Goal: Information Seeking & Learning: Learn about a topic

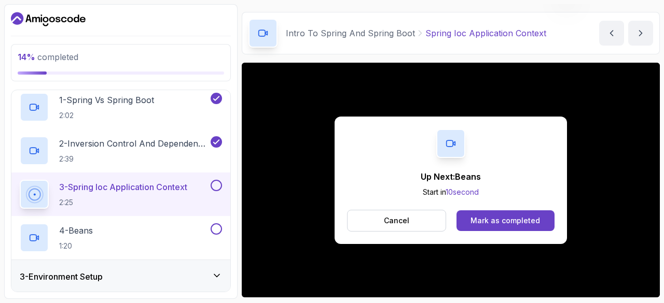
scroll to position [43, 0]
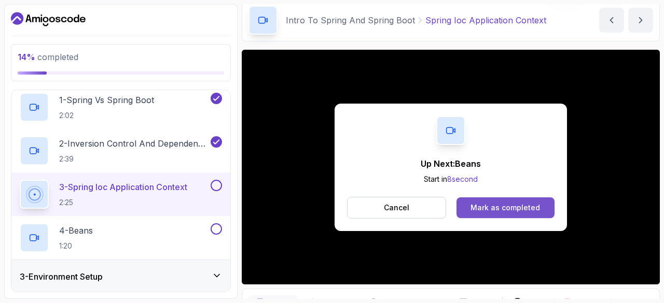
click at [503, 205] on div "Mark as completed" at bounding box center [504, 208] width 69 height 10
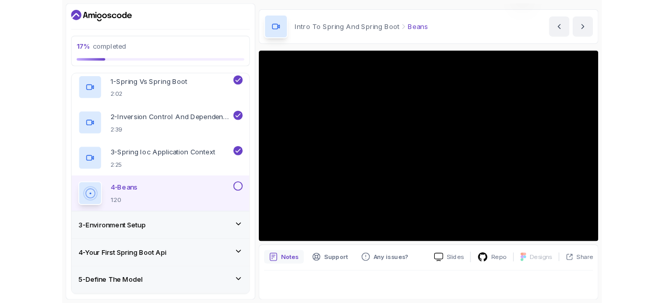
scroll to position [30, 0]
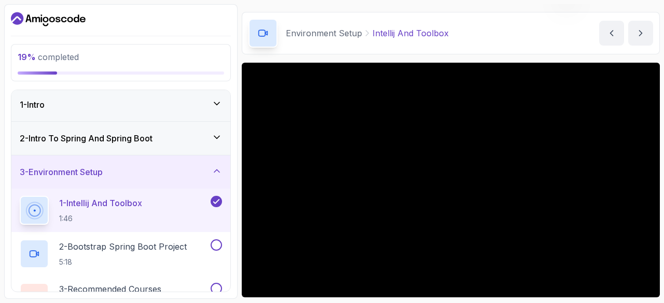
scroll to position [2, 0]
click at [152, 134] on h3 "2 - Intro To Spring And Spring Boot" at bounding box center [86, 139] width 133 height 12
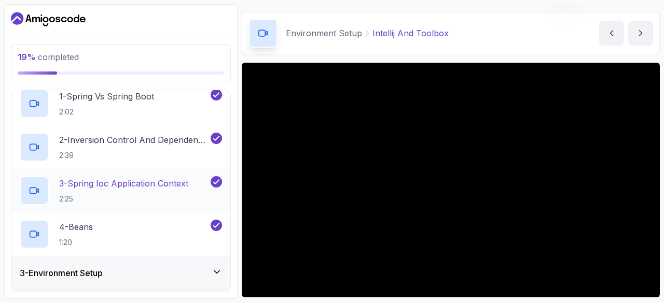
scroll to position [88, 0]
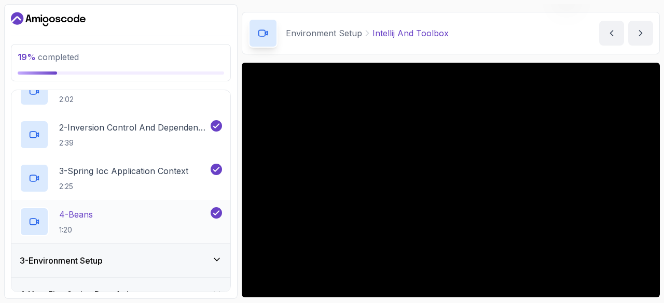
click at [144, 218] on div "4 - Beans 1:20" at bounding box center [114, 221] width 189 height 29
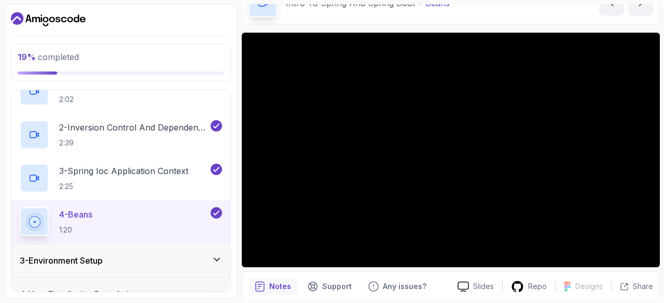
scroll to position [60, 0]
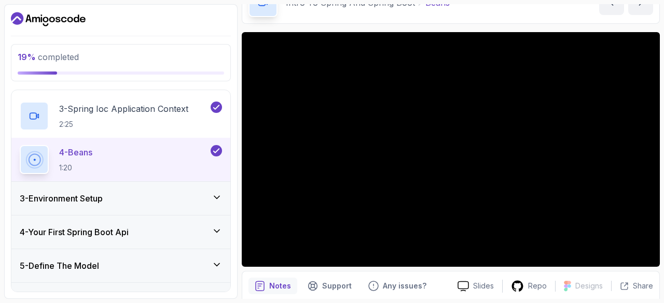
click at [156, 197] on div "3 - Environment Setup" at bounding box center [121, 198] width 202 height 12
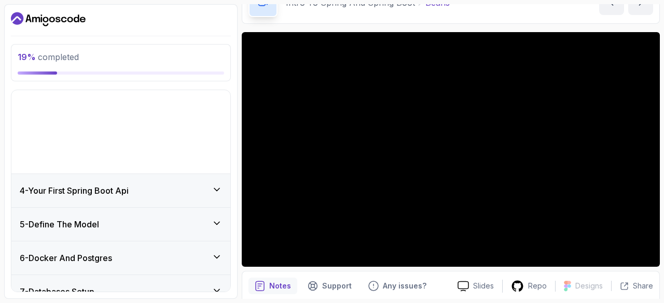
scroll to position [91, 0]
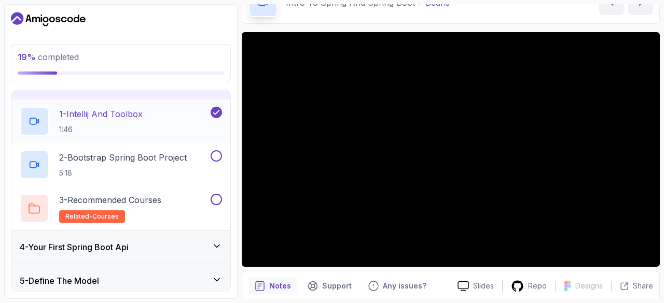
click at [165, 131] on div "1 - Intellij And Toolbox 1:46" at bounding box center [114, 121] width 189 height 29
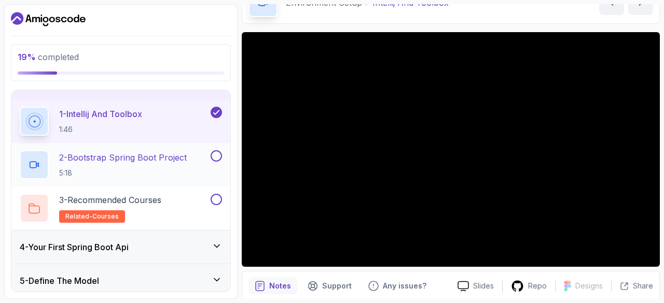
scroll to position [107, 0]
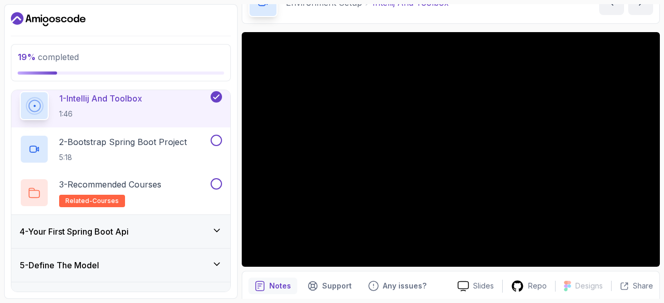
click at [194, 228] on div "4 - Your First Spring Boot Api" at bounding box center [121, 231] width 202 height 12
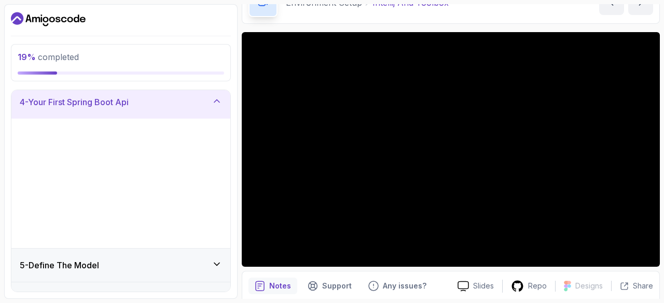
scroll to position [103, 0]
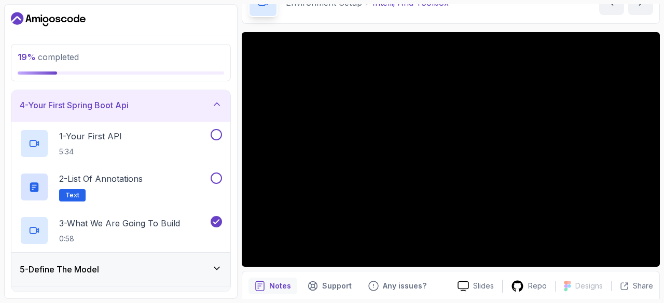
click at [209, 111] on div "4 - Your First Spring Boot Api" at bounding box center [120, 105] width 219 height 33
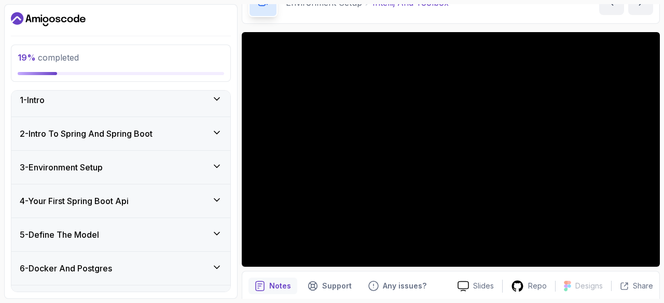
scroll to position [0, 0]
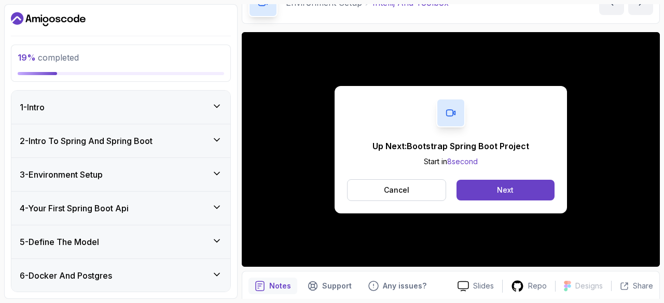
click at [162, 181] on div "3 - Environment Setup" at bounding box center [120, 174] width 219 height 33
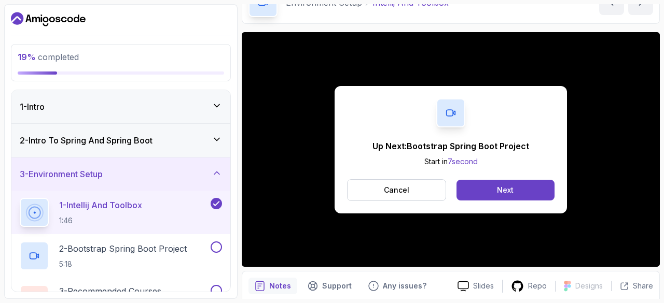
scroll to position [93, 0]
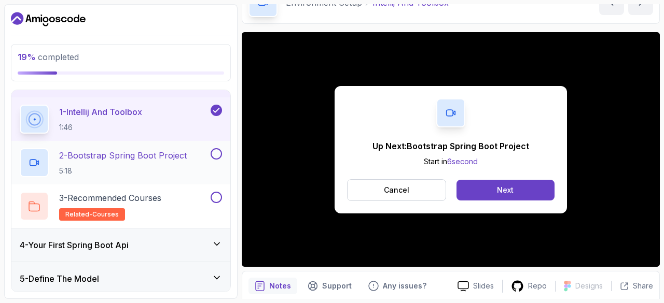
click at [160, 166] on p "5:18" at bounding box center [123, 171] width 128 height 10
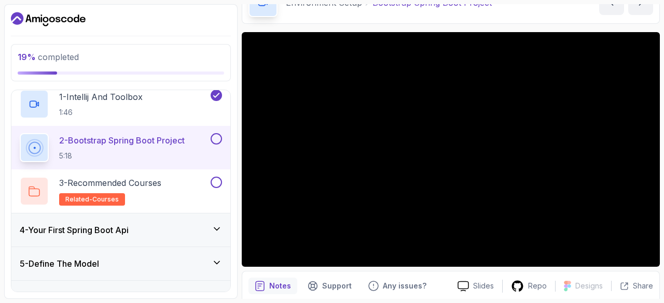
scroll to position [110, 0]
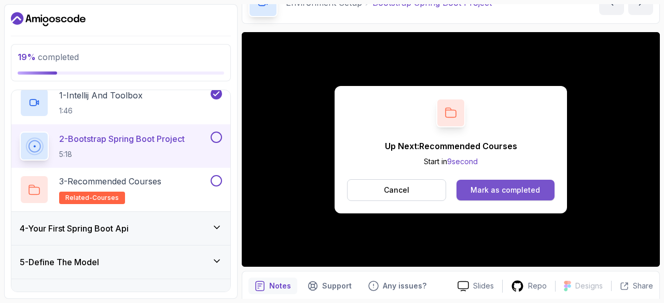
click at [498, 193] on div "Mark as completed" at bounding box center [504, 190] width 69 height 10
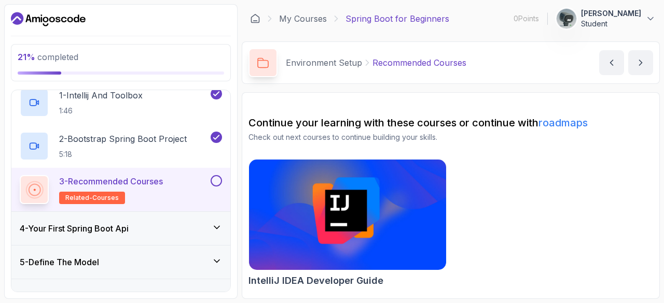
click at [216, 186] on button "3 - Recommended Courses related-courses" at bounding box center [121, 189] width 202 height 29
click at [218, 181] on button at bounding box center [215, 180] width 11 height 11
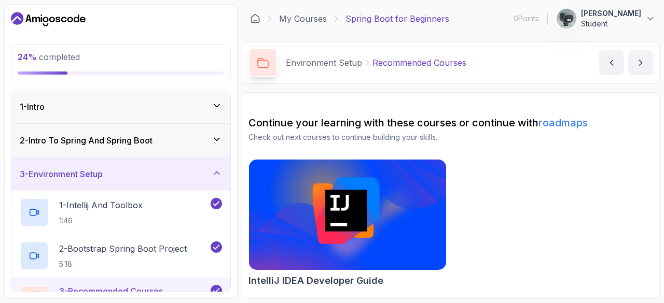
click at [205, 148] on div "2 - Intro To Spring And Spring Boot" at bounding box center [120, 140] width 219 height 33
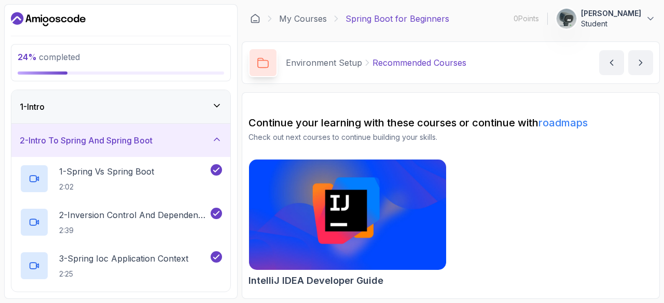
click at [205, 148] on div "2 - Intro To Spring And Spring Boot" at bounding box center [120, 140] width 219 height 33
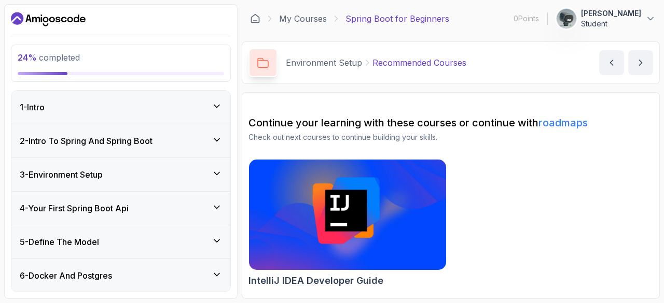
click at [212, 102] on icon at bounding box center [217, 106] width 10 height 10
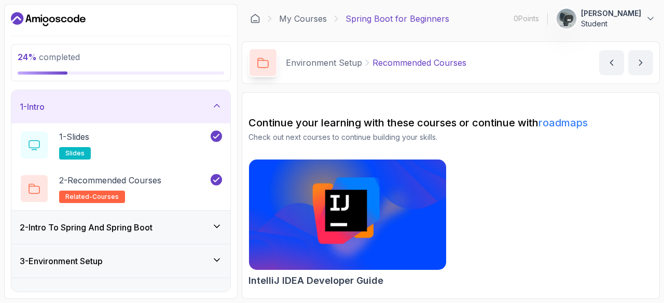
click at [212, 102] on icon at bounding box center [217, 106] width 10 height 10
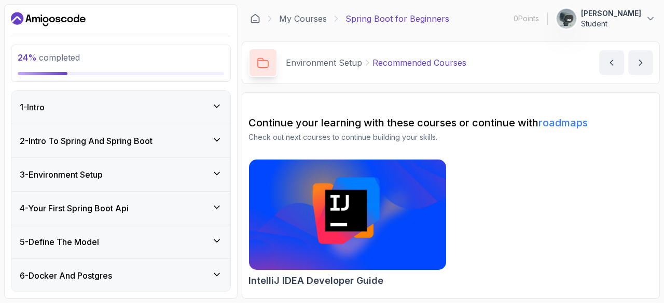
click at [212, 135] on icon at bounding box center [217, 140] width 10 height 10
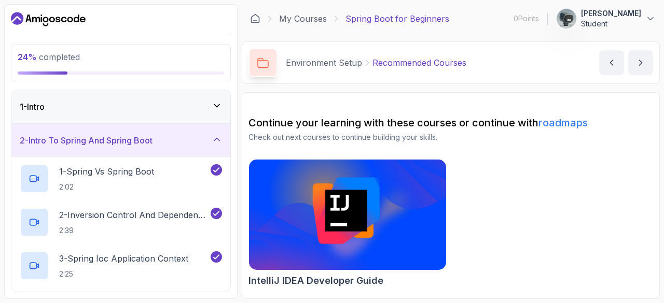
click at [213, 136] on icon at bounding box center [217, 139] width 10 height 10
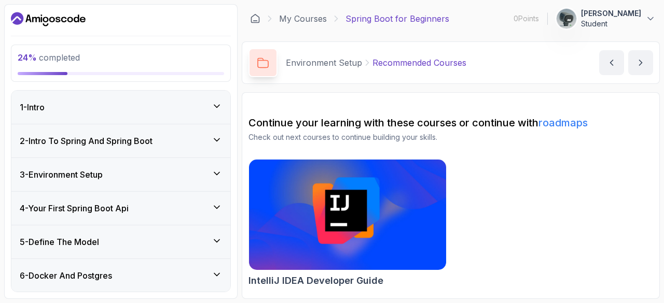
click at [212, 212] on div "4 - Your First Spring Boot Api" at bounding box center [121, 208] width 202 height 12
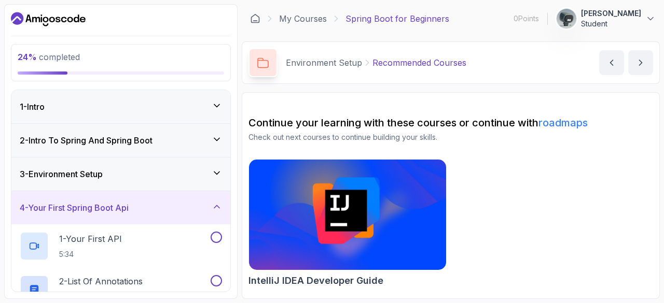
click at [205, 165] on div "3 - Environment Setup" at bounding box center [120, 174] width 219 height 33
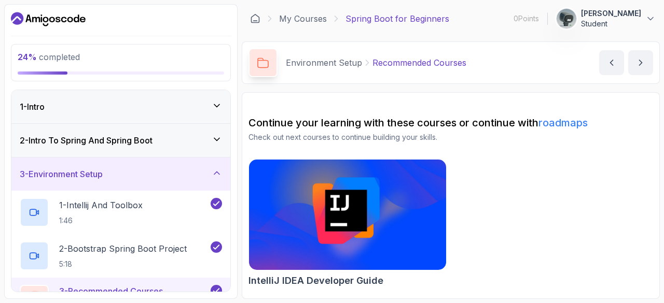
click at [192, 172] on div "3 - Environment Setup" at bounding box center [121, 174] width 202 height 12
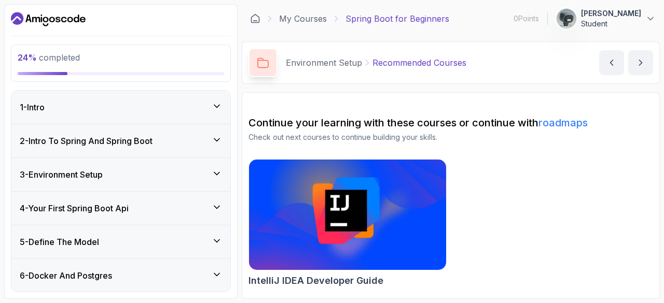
scroll to position [72, 0]
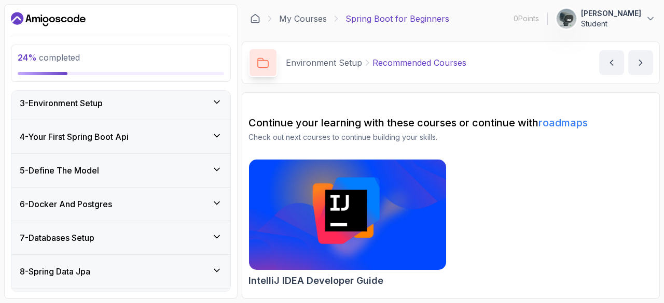
click at [208, 105] on div "3 - Environment Setup" at bounding box center [121, 103] width 202 height 12
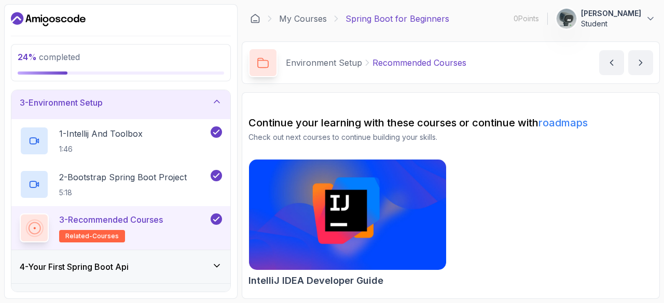
click at [208, 105] on div "3 - Environment Setup" at bounding box center [121, 102] width 202 height 12
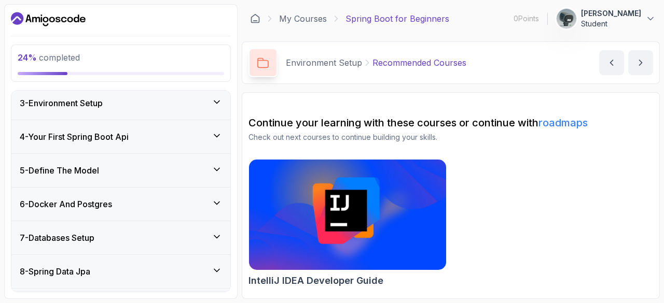
click at [214, 134] on icon at bounding box center [216, 135] width 5 height 3
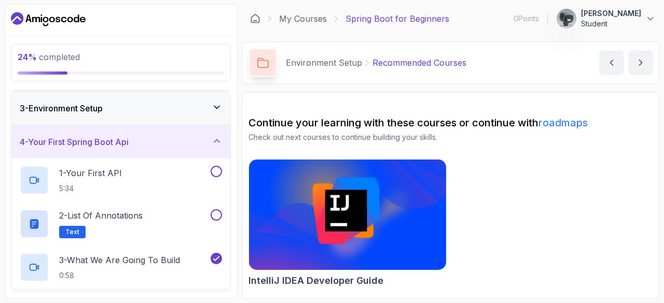
scroll to position [69, 0]
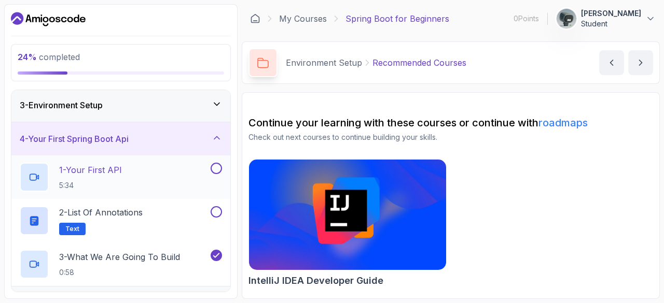
click at [117, 171] on p "1 - Your First API" at bounding box center [90, 170] width 63 height 12
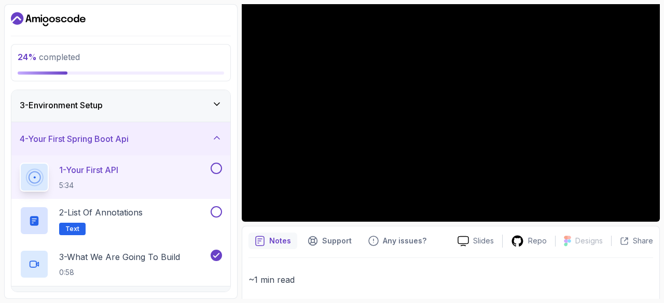
scroll to position [106, 0]
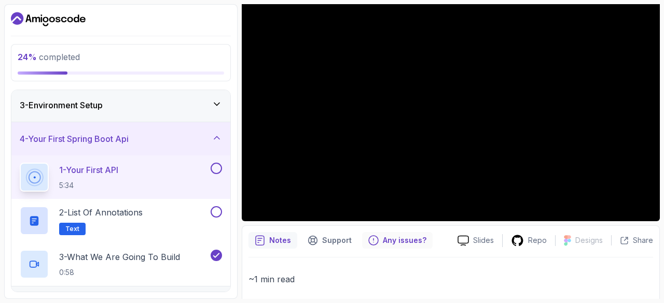
click at [395, 242] on p "Any issues?" at bounding box center [405, 240] width 44 height 10
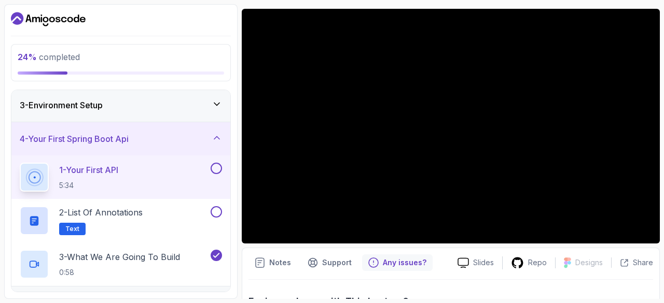
scroll to position [83, 0]
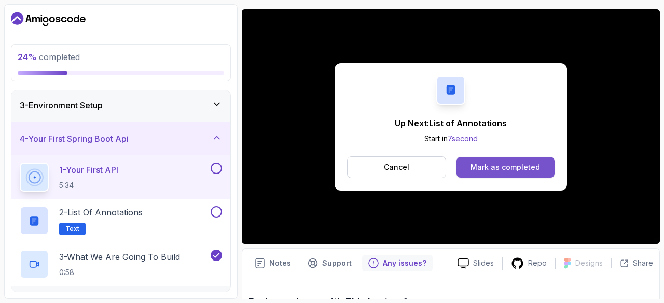
click at [472, 166] on div "Mark as completed" at bounding box center [504, 167] width 69 height 10
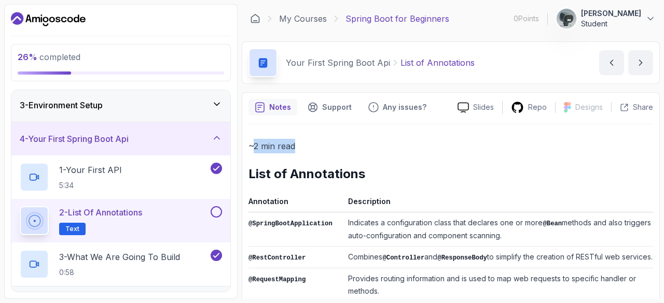
drag, startPoint x: 255, startPoint y: 146, endPoint x: 299, endPoint y: 146, distance: 44.1
click at [299, 146] on p "~2 min read" at bounding box center [450, 146] width 404 height 15
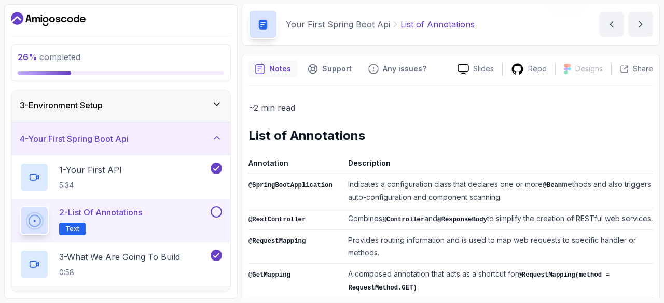
scroll to position [52, 0]
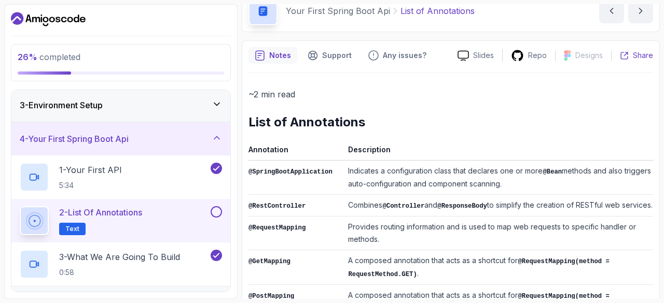
click at [627, 53] on icon at bounding box center [623, 55] width 9 height 9
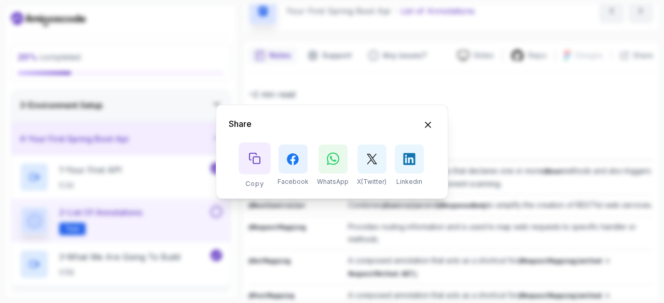
click at [258, 160] on icon "Copy button" at bounding box center [254, 157] width 11 height 11
click at [426, 126] on icon "Hide Share modal" at bounding box center [428, 125] width 6 height 6
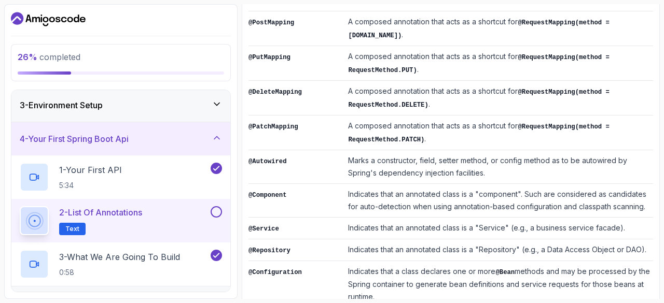
scroll to position [441, 0]
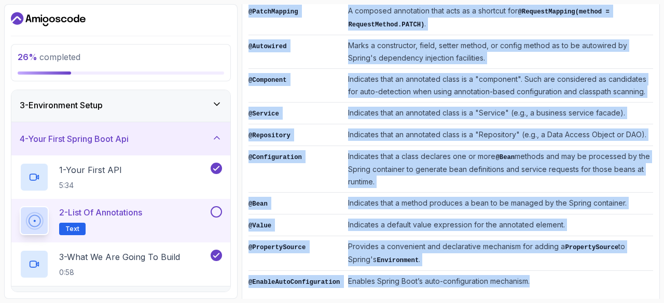
drag, startPoint x: 249, startPoint y: 68, endPoint x: 525, endPoint y: 267, distance: 340.1
copy div "List of Annotations Annotation Description @SpringBootApplication Indicates a c…"
click at [365, 193] on td "Indicates that a method produces a bean to be managed by the Spring container." at bounding box center [498, 204] width 309 height 22
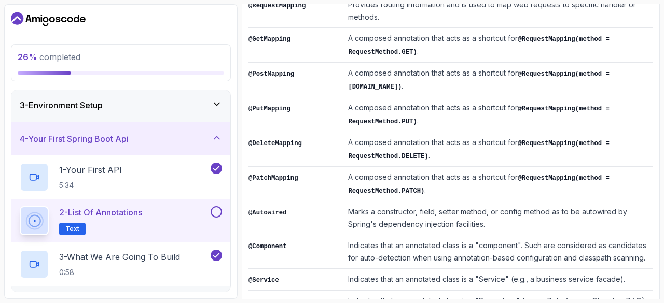
scroll to position [0, 0]
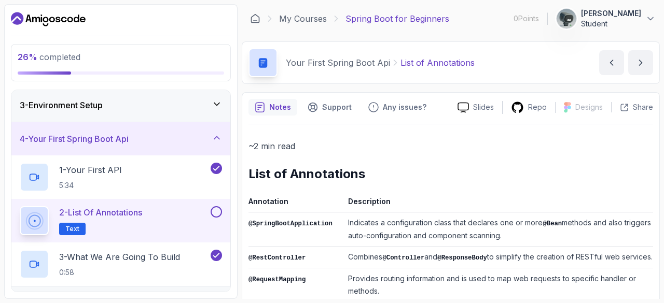
click at [215, 216] on button at bounding box center [215, 211] width 11 height 11
click at [140, 260] on p "3 - What We Are Going To Build" at bounding box center [119, 257] width 121 height 12
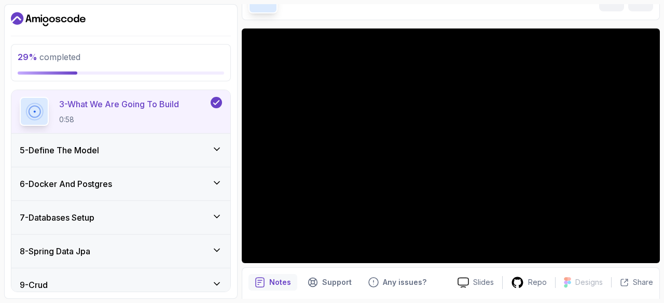
scroll to position [222, 0]
click at [210, 140] on div "5 - Define The Model" at bounding box center [120, 149] width 219 height 33
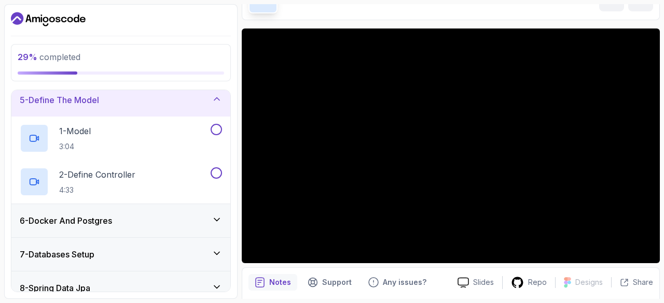
scroll to position [139, 0]
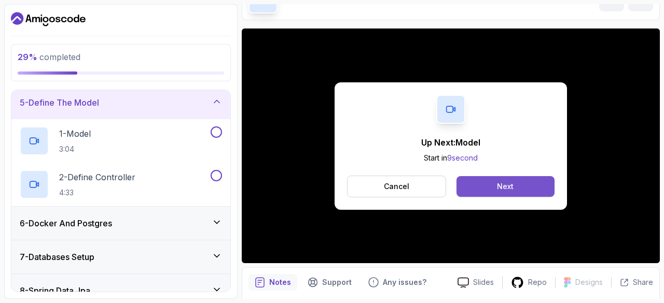
click at [519, 186] on button "Next" at bounding box center [505, 186] width 98 height 21
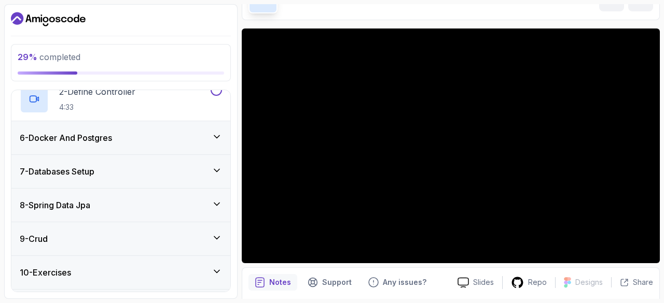
scroll to position [286, 0]
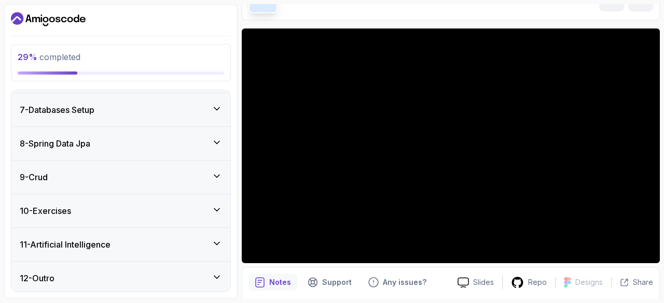
click at [205, 212] on div "10 - Exercises" at bounding box center [121, 211] width 202 height 12
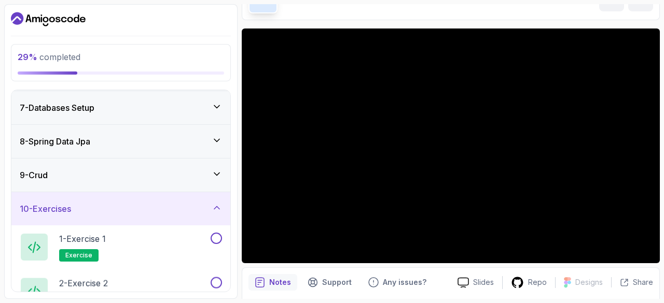
scroll to position [199, 0]
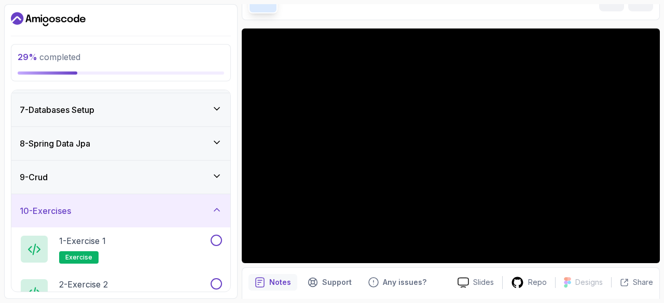
click at [205, 212] on div "10 - Exercises" at bounding box center [121, 211] width 202 height 12
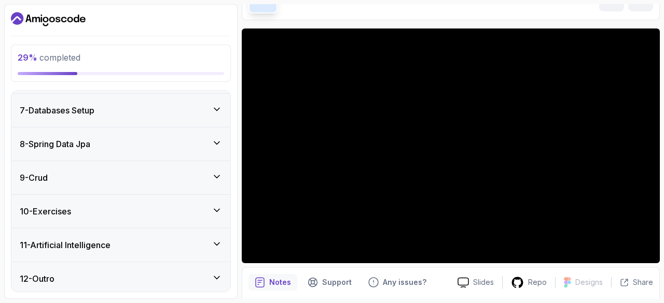
click at [216, 167] on div "9 - Crud" at bounding box center [120, 177] width 219 height 33
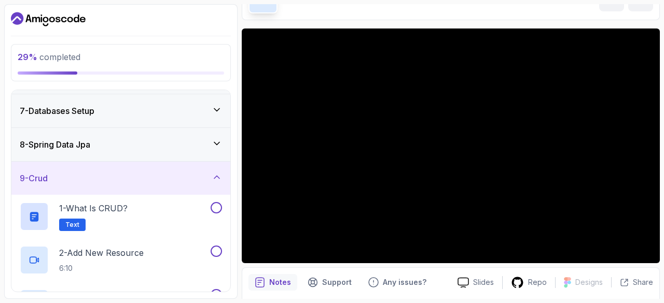
scroll to position [196, 0]
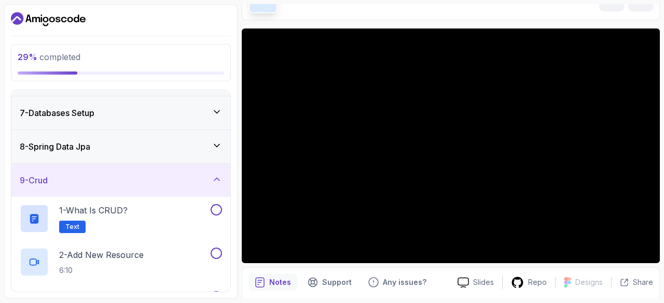
click at [214, 142] on icon at bounding box center [217, 145] width 10 height 10
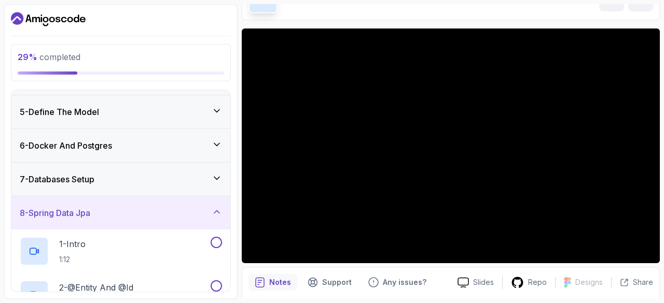
scroll to position [122, 0]
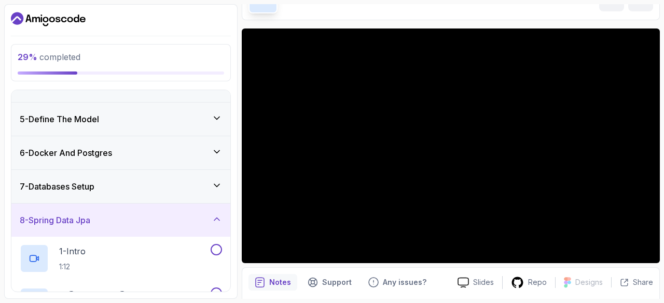
click at [209, 156] on div "6 - Docker And Postgres" at bounding box center [121, 153] width 202 height 12
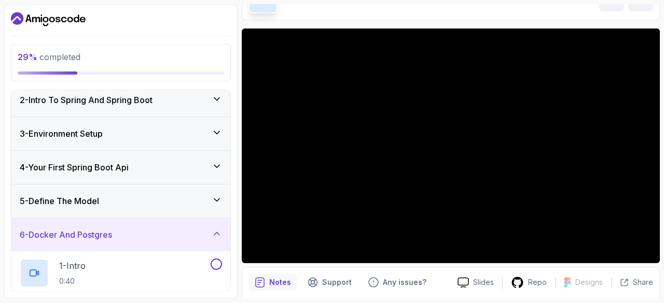
scroll to position [460, 0]
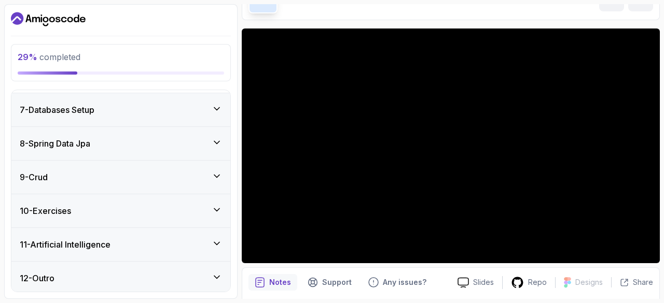
click at [207, 243] on div "11 - Artificial Intelligence" at bounding box center [121, 244] width 202 height 12
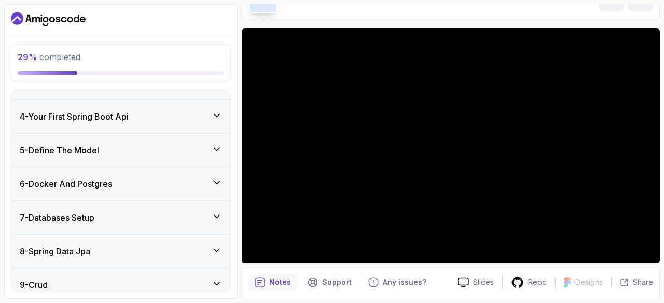
scroll to position [91, 0]
click at [209, 152] on div "5 - Define The Model" at bounding box center [121, 150] width 202 height 12
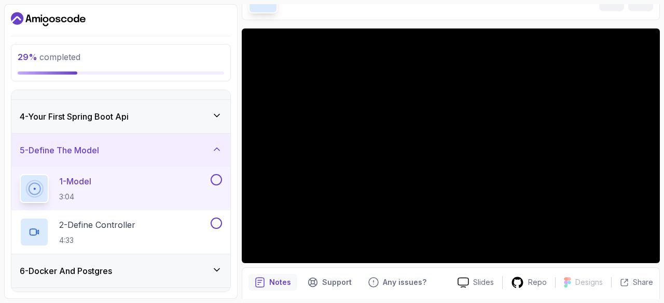
click at [200, 125] on div "4 - Your First Spring Boot Api" at bounding box center [120, 116] width 219 height 33
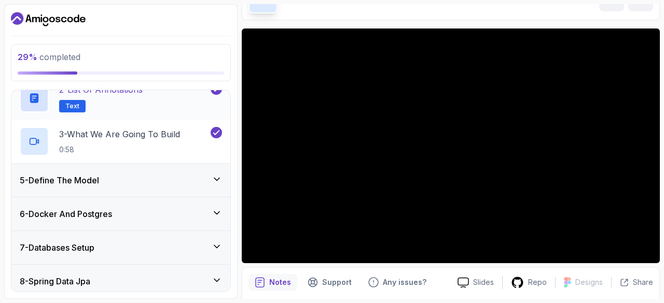
scroll to position [195, 0]
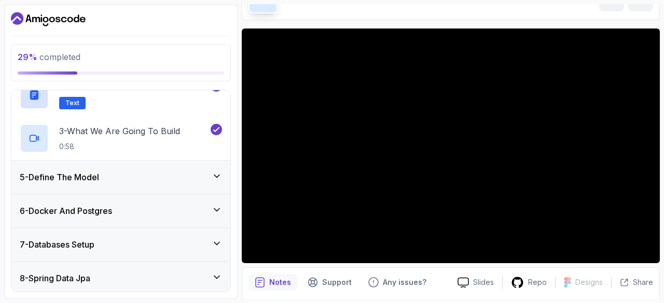
click at [186, 181] on div "5 - Define The Model" at bounding box center [121, 177] width 202 height 12
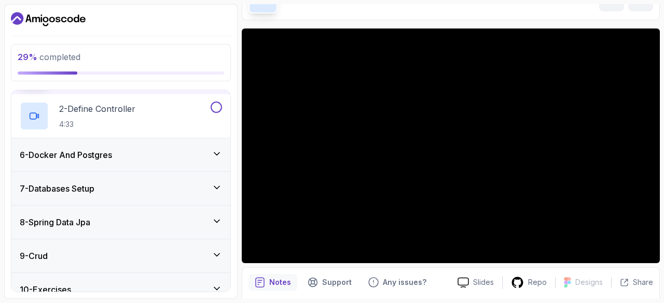
click at [206, 160] on div "6 - Docker And Postgres" at bounding box center [120, 154] width 219 height 33
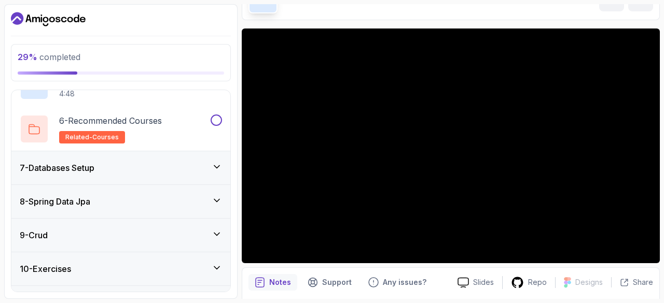
click at [204, 173] on div "7 - Databases Setup" at bounding box center [120, 167] width 219 height 33
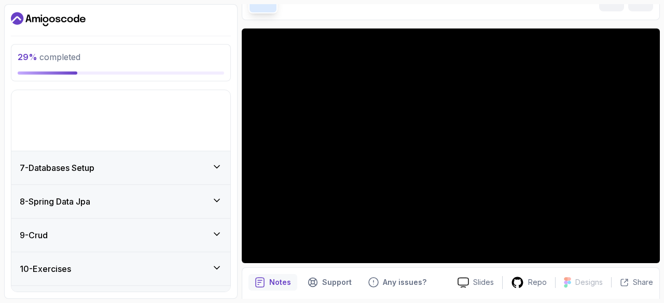
scroll to position [199, 0]
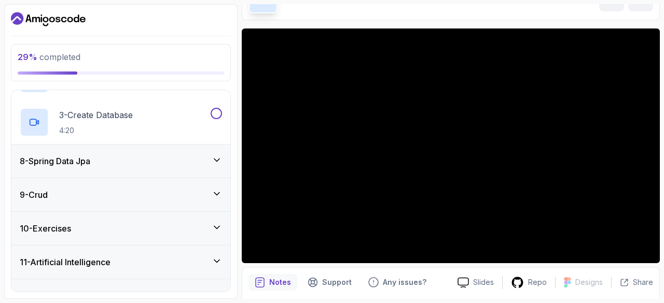
click at [205, 166] on div "8 - Spring Data Jpa" at bounding box center [120, 161] width 219 height 33
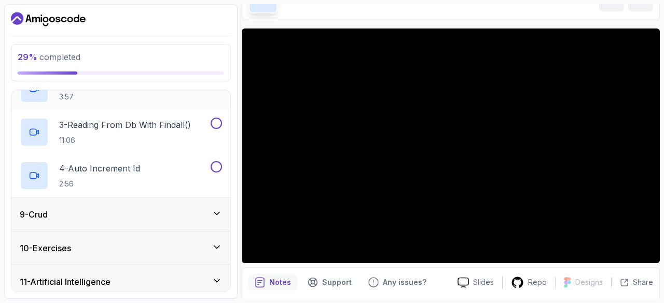
scroll to position [373, 0]
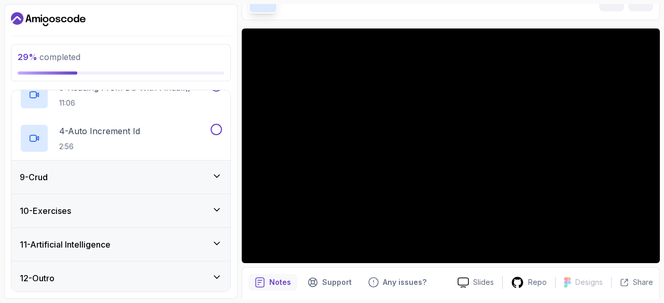
click at [189, 178] on div "9 - Crud" at bounding box center [121, 177] width 202 height 12
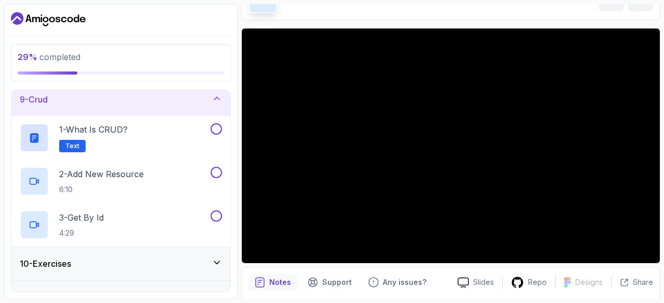
scroll to position [330, 0]
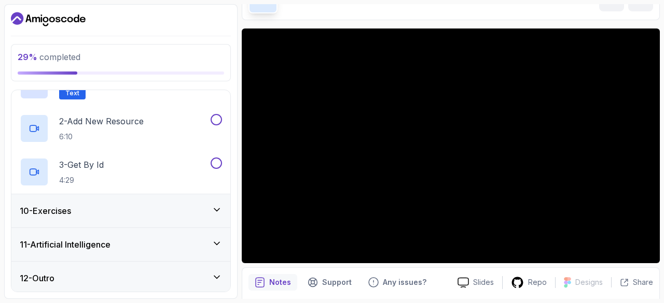
click at [210, 205] on div "10 - Exercises" at bounding box center [121, 211] width 202 height 12
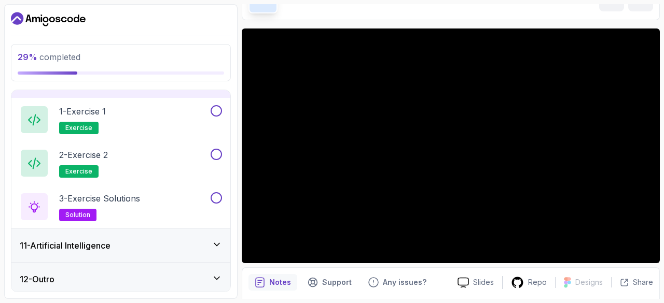
scroll to position [329, 0]
click at [208, 240] on div "11 - Artificial Intelligence" at bounding box center [121, 245] width 202 height 12
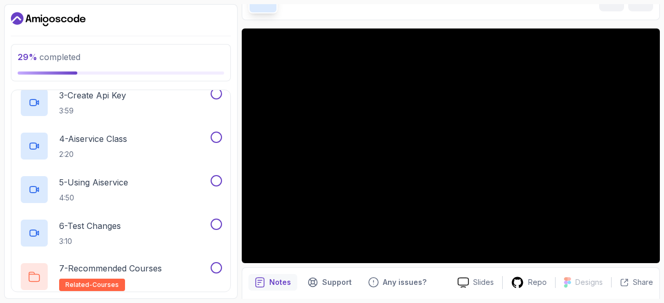
scroll to position [504, 0]
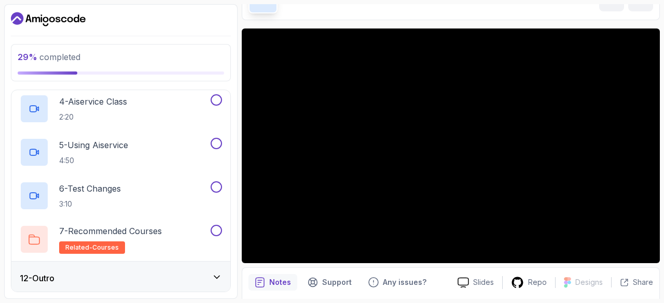
click at [198, 279] on div "12 - Outro" at bounding box center [121, 278] width 202 height 12
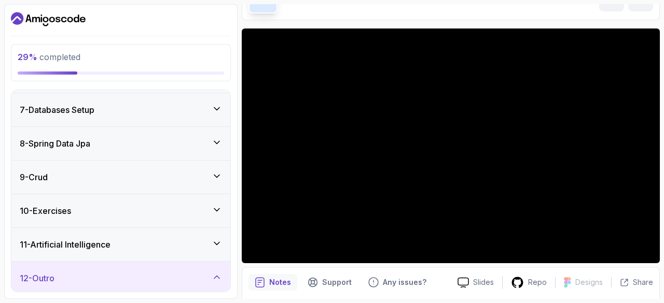
scroll to position [286, 0]
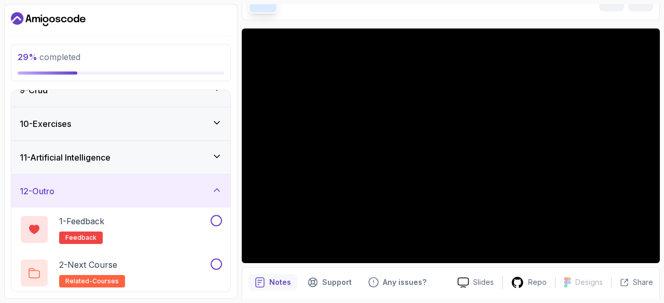
click at [200, 193] on div "12 - Outro" at bounding box center [121, 191] width 202 height 12
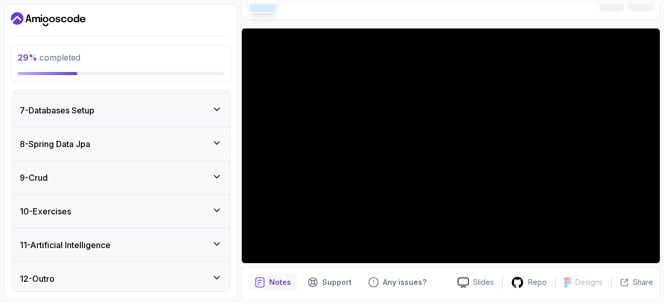
scroll to position [0, 0]
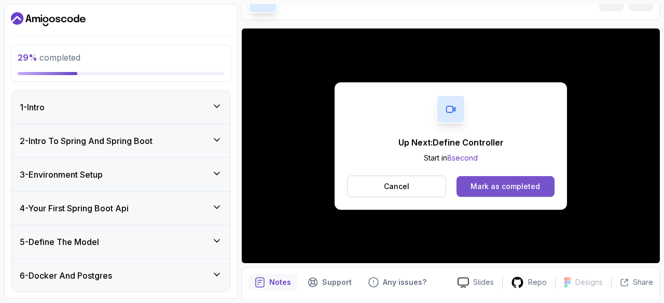
click at [506, 189] on div "Mark as completed" at bounding box center [504, 186] width 69 height 10
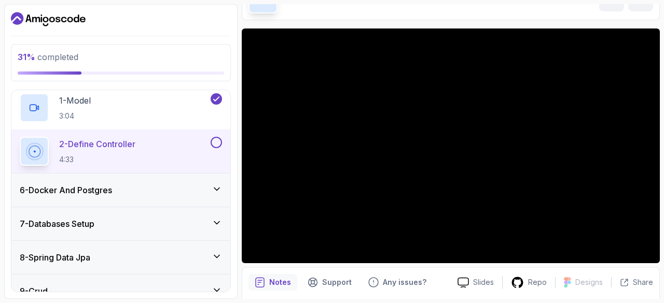
scroll to position [286, 0]
